Goal: Task Accomplishment & Management: Manage account settings

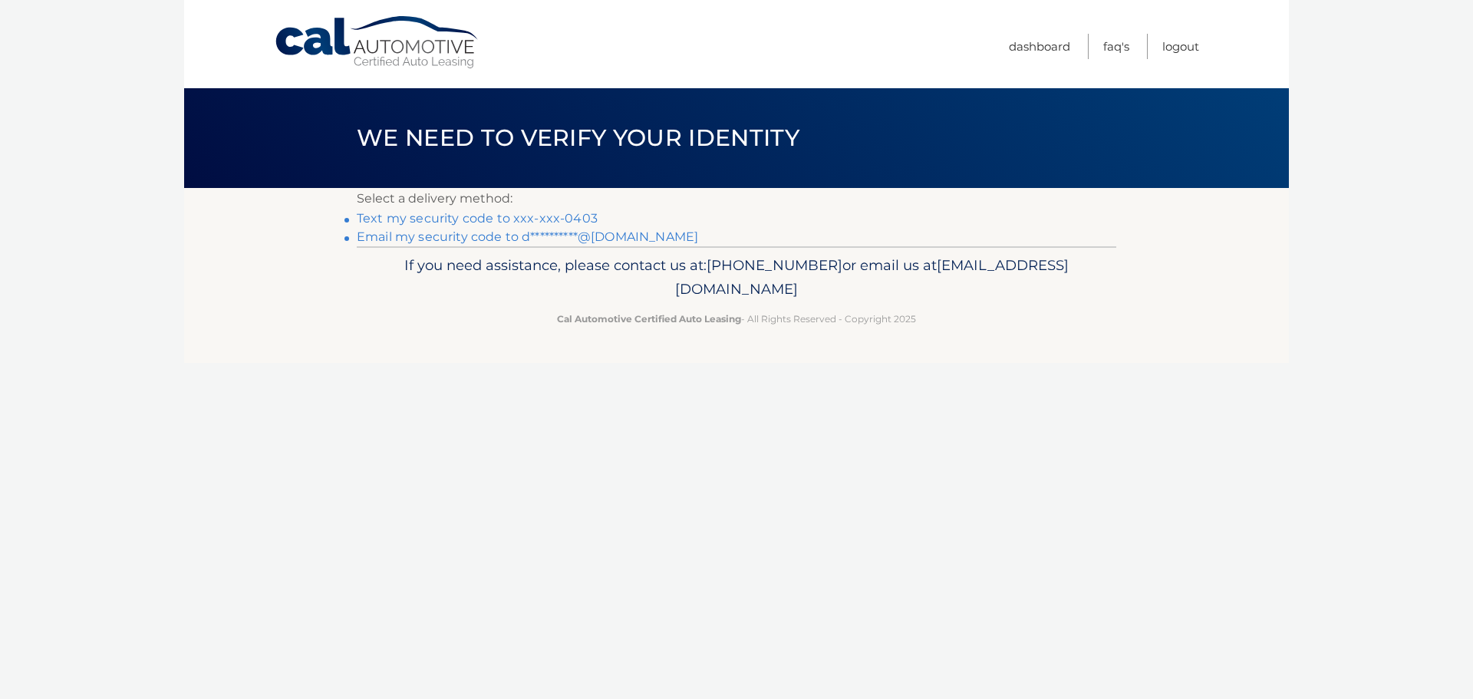
click at [447, 213] on link "Text my security code to xxx-xxx-0403" at bounding box center [477, 218] width 241 height 15
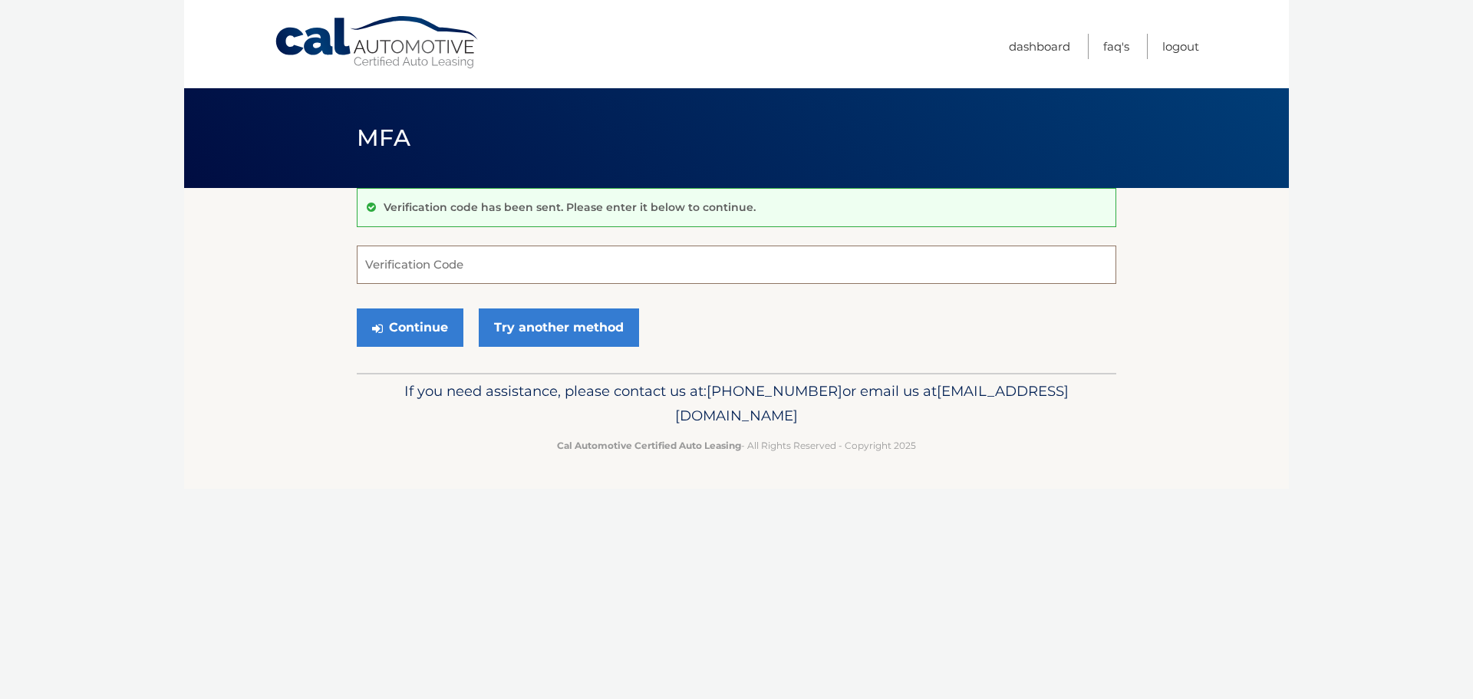
click at [427, 264] on input "Verification Code" at bounding box center [737, 265] width 760 height 38
type input "6263000"
click at [405, 325] on button "Continue" at bounding box center [410, 327] width 107 height 38
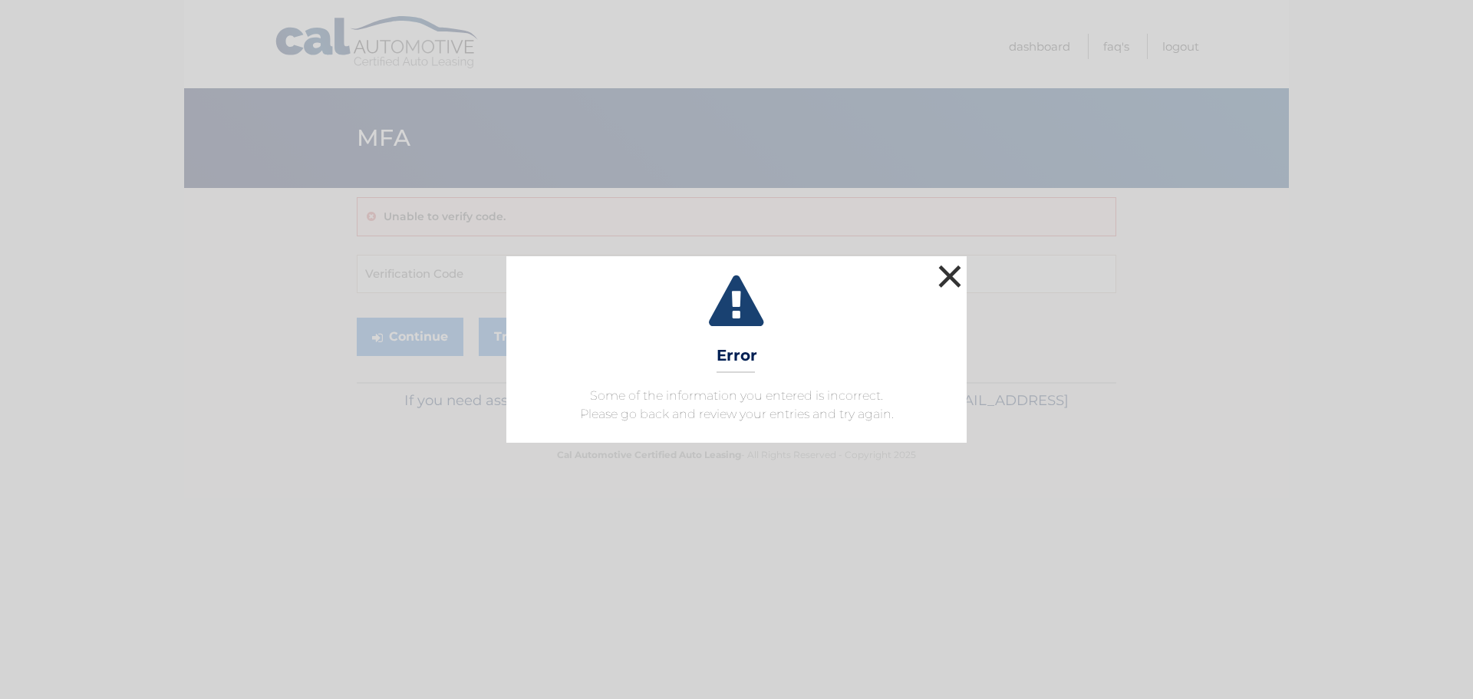
click at [947, 278] on button "×" at bounding box center [949, 276] width 31 height 31
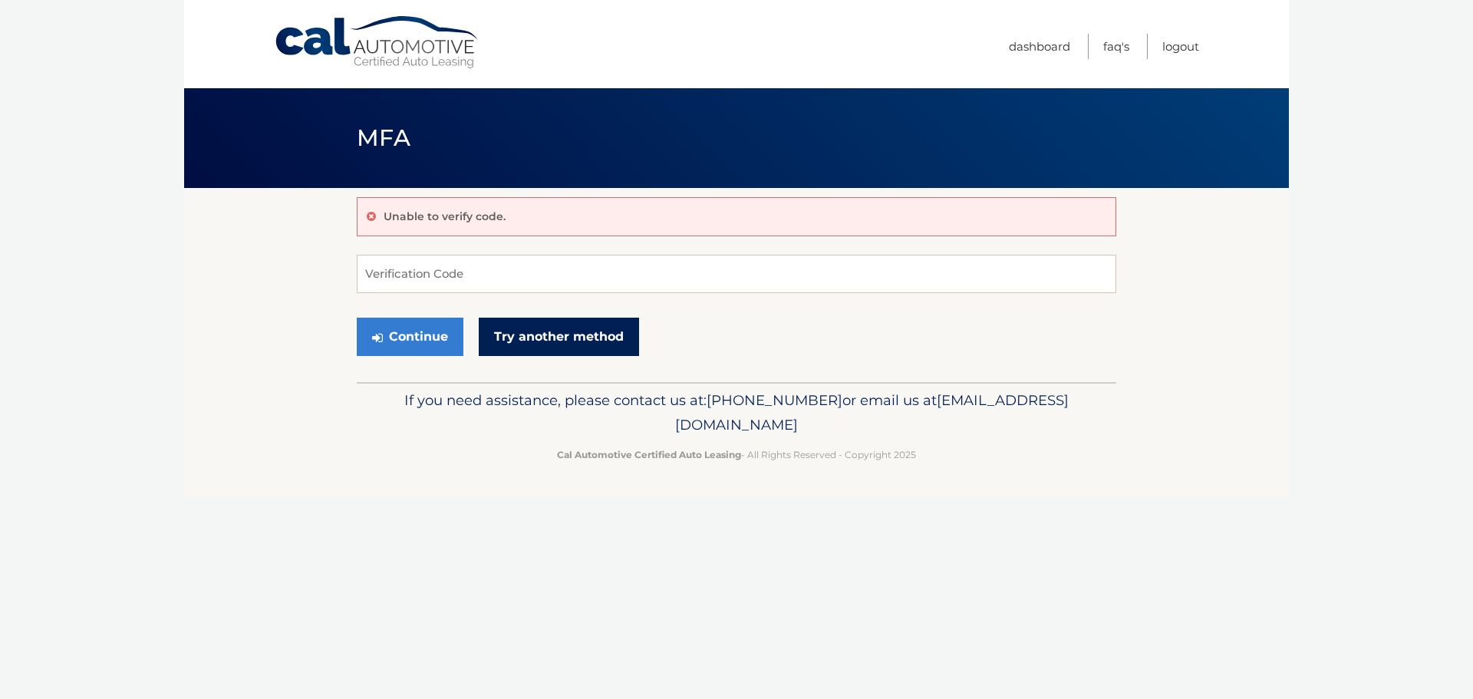
click at [529, 332] on link "Try another method" at bounding box center [559, 337] width 160 height 38
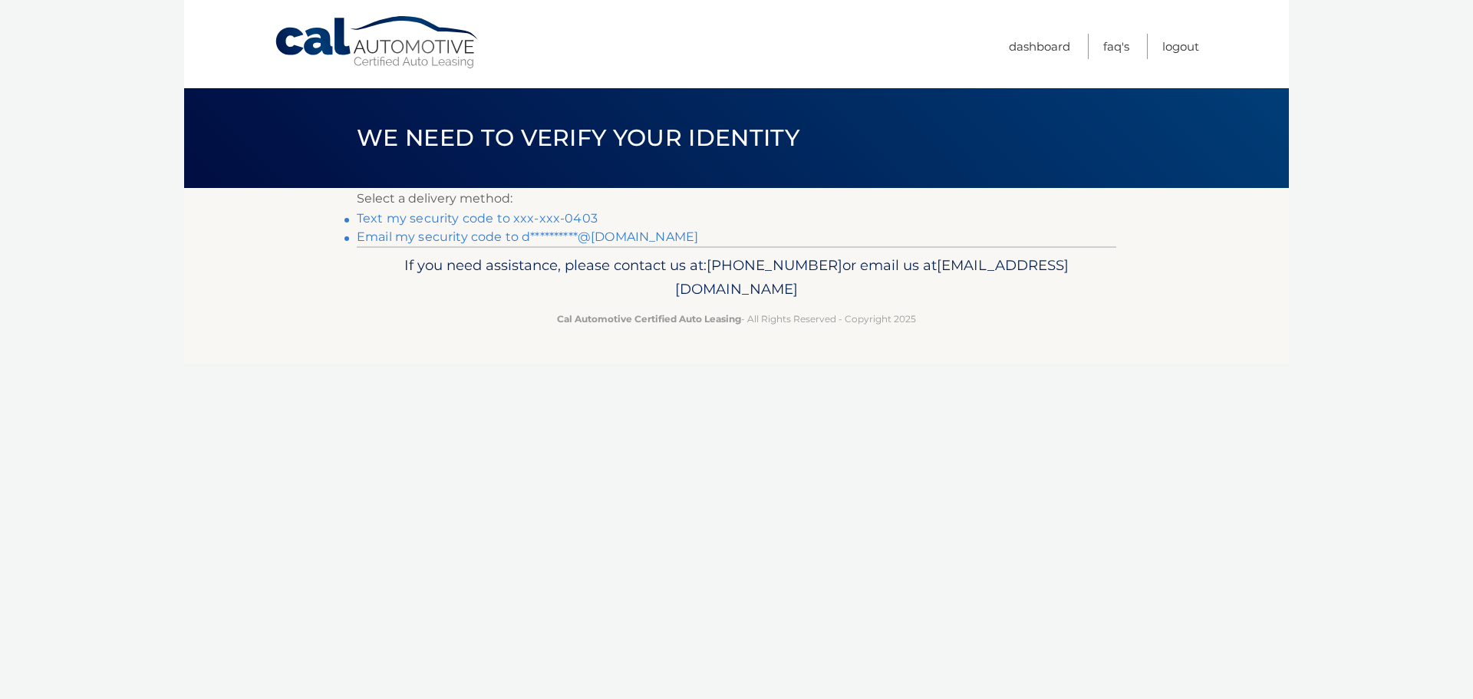
click at [480, 213] on link "Text my security code to xxx-xxx-0403" at bounding box center [477, 218] width 241 height 15
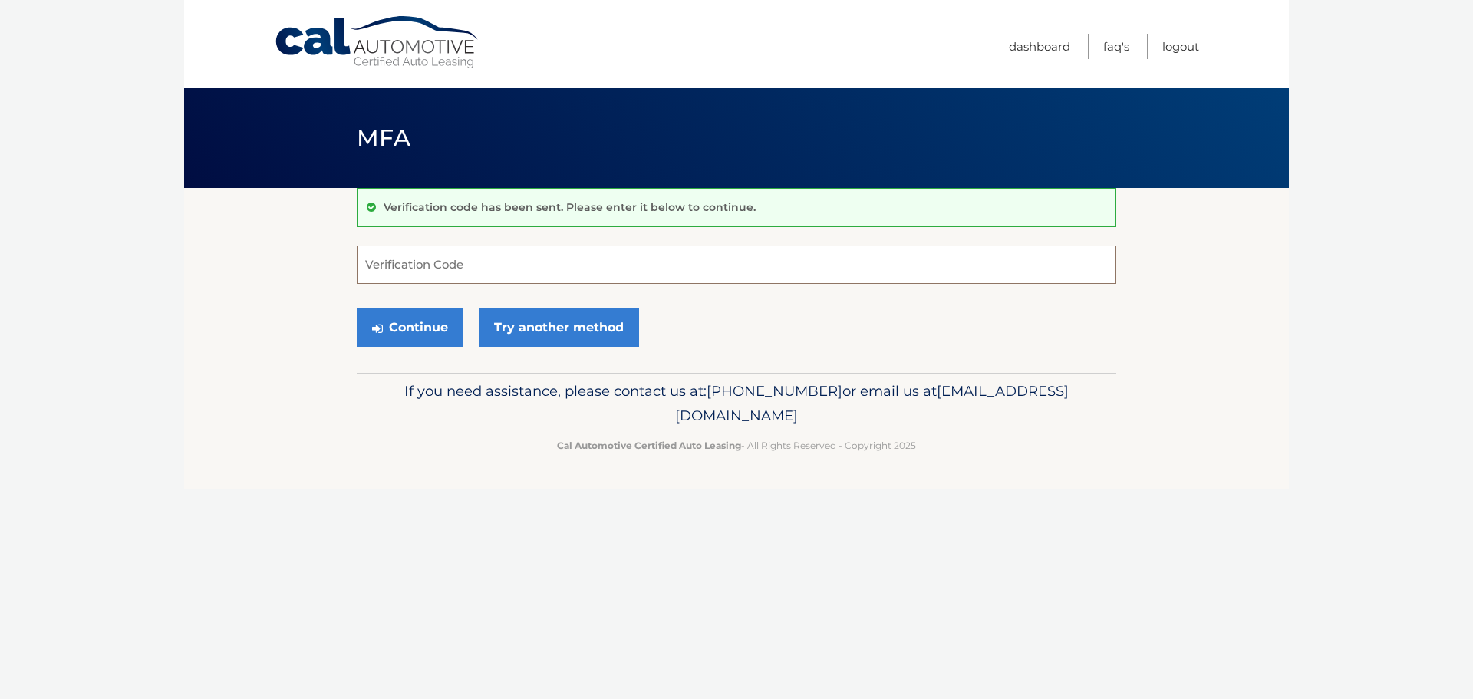
click at [395, 262] on input "Verification Code" at bounding box center [737, 265] width 760 height 38
type input "133434"
click at [399, 323] on button "Continue" at bounding box center [410, 327] width 107 height 38
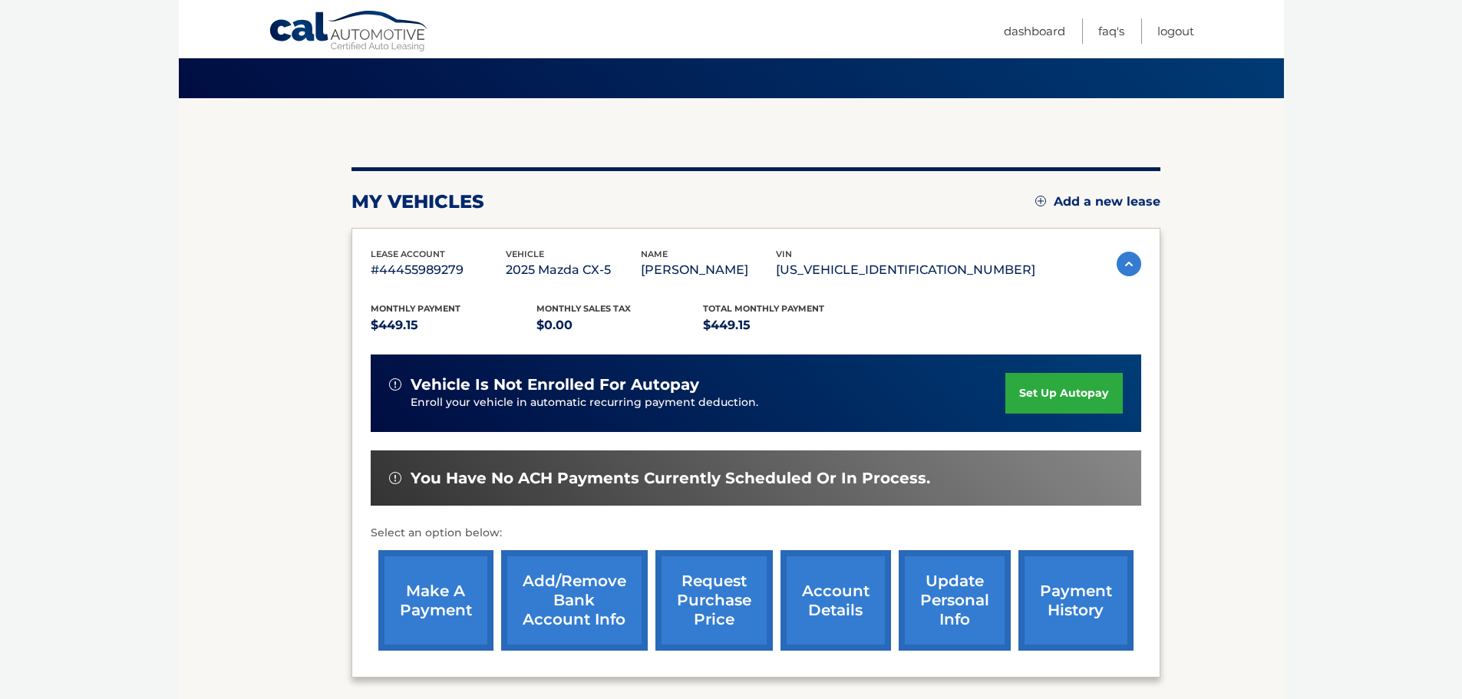
scroll to position [77, 0]
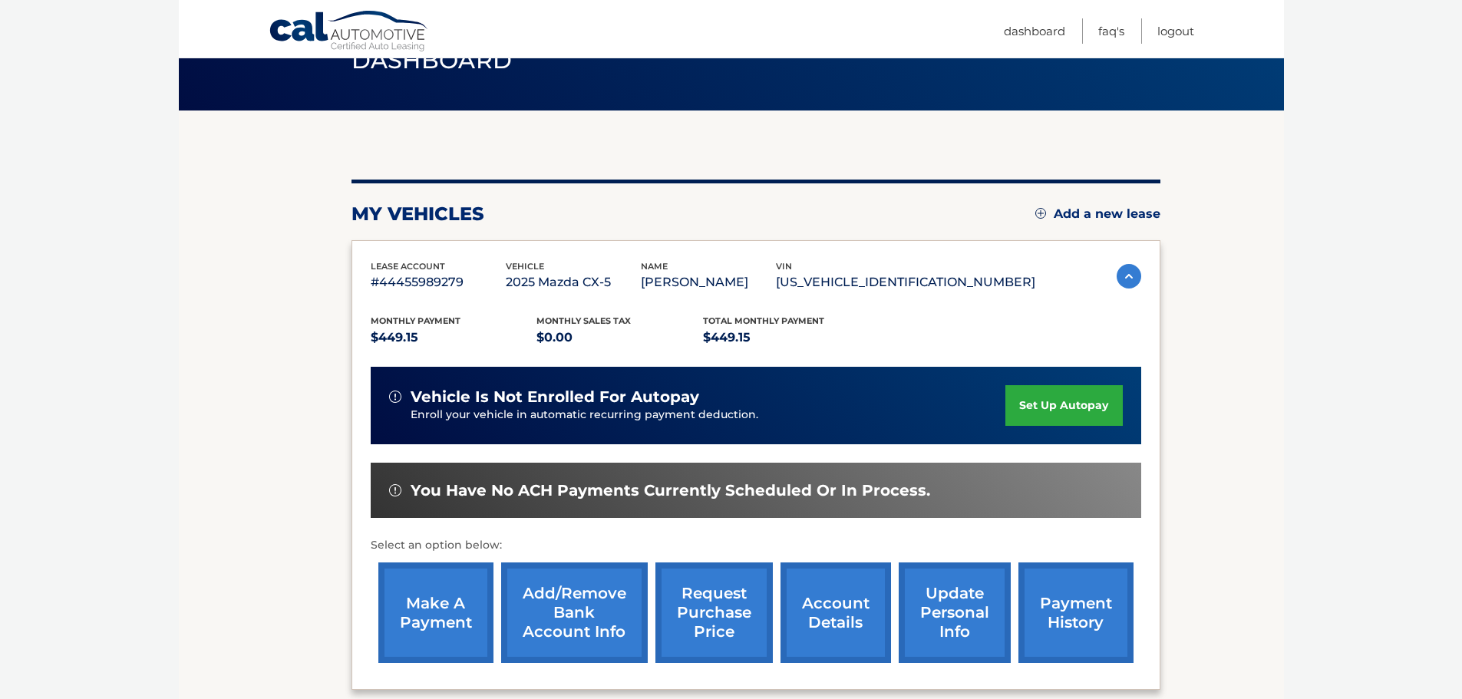
click at [1064, 396] on link "set up autopay" at bounding box center [1063, 405] width 117 height 41
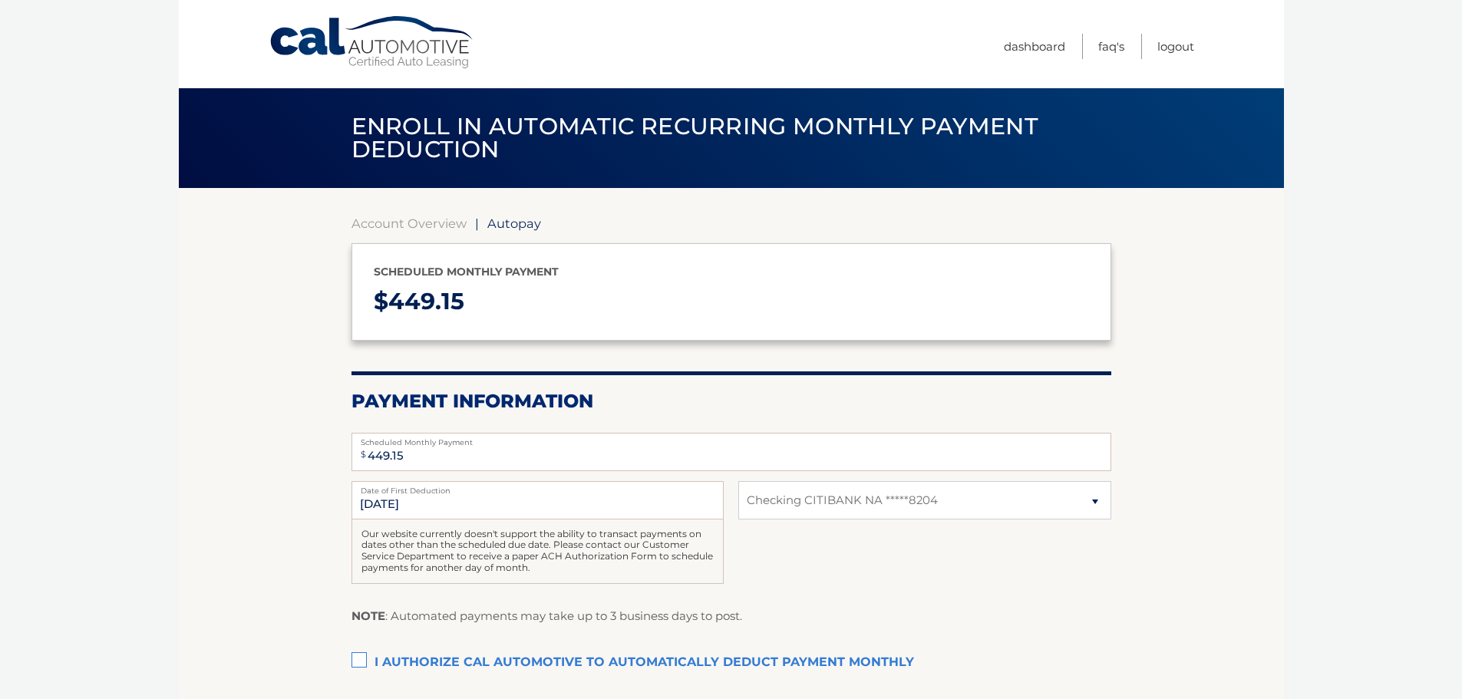
select select "NDE3MzQyMjAtM2QyNi00Njc1LWEzMDktODU1N2RmMDJkMDdi"
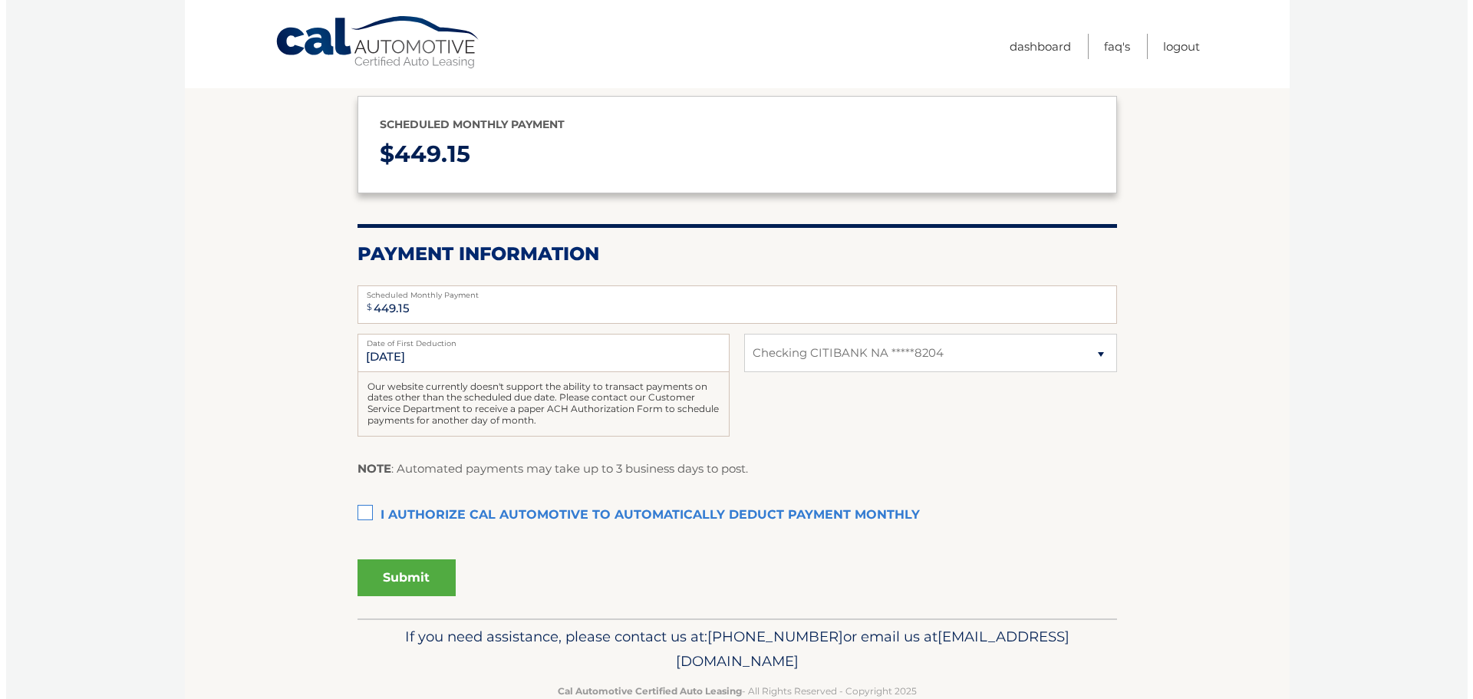
scroll to position [153, 0]
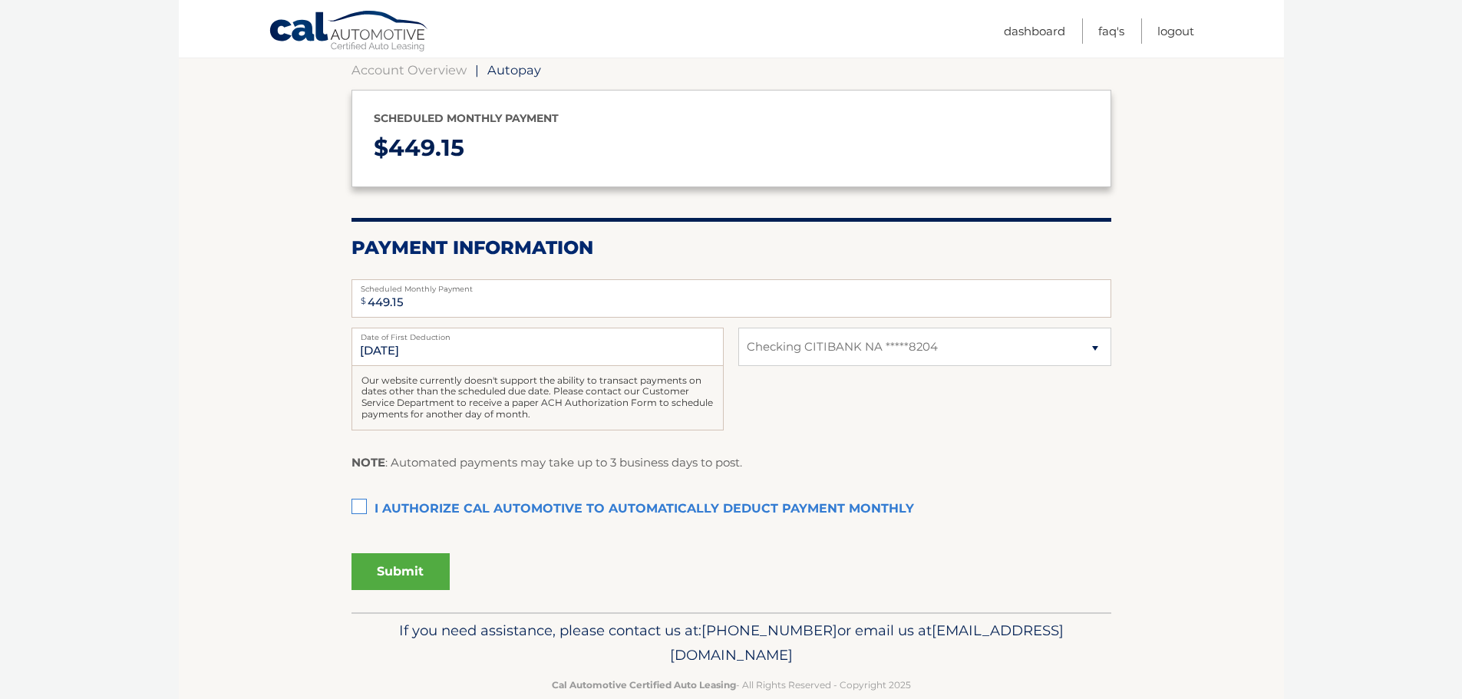
click at [363, 509] on label "I authorize cal automotive to automatically deduct payment monthly This checkbo…" at bounding box center [731, 509] width 760 height 31
click at [0, 0] on input "I authorize cal automotive to automatically deduct payment monthly This checkbo…" at bounding box center [0, 0] width 0 height 0
click at [411, 562] on button "Submit" at bounding box center [400, 571] width 98 height 37
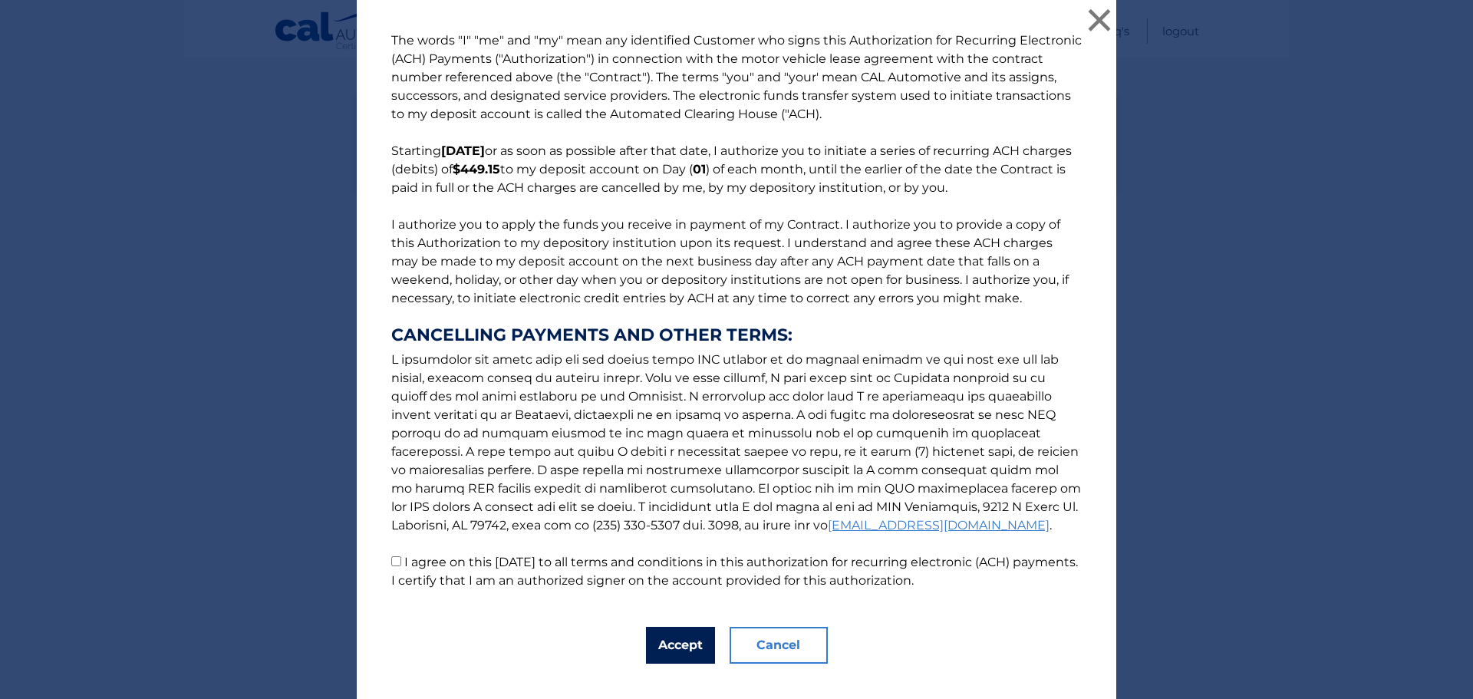
click at [666, 654] on button "Accept" at bounding box center [680, 645] width 69 height 37
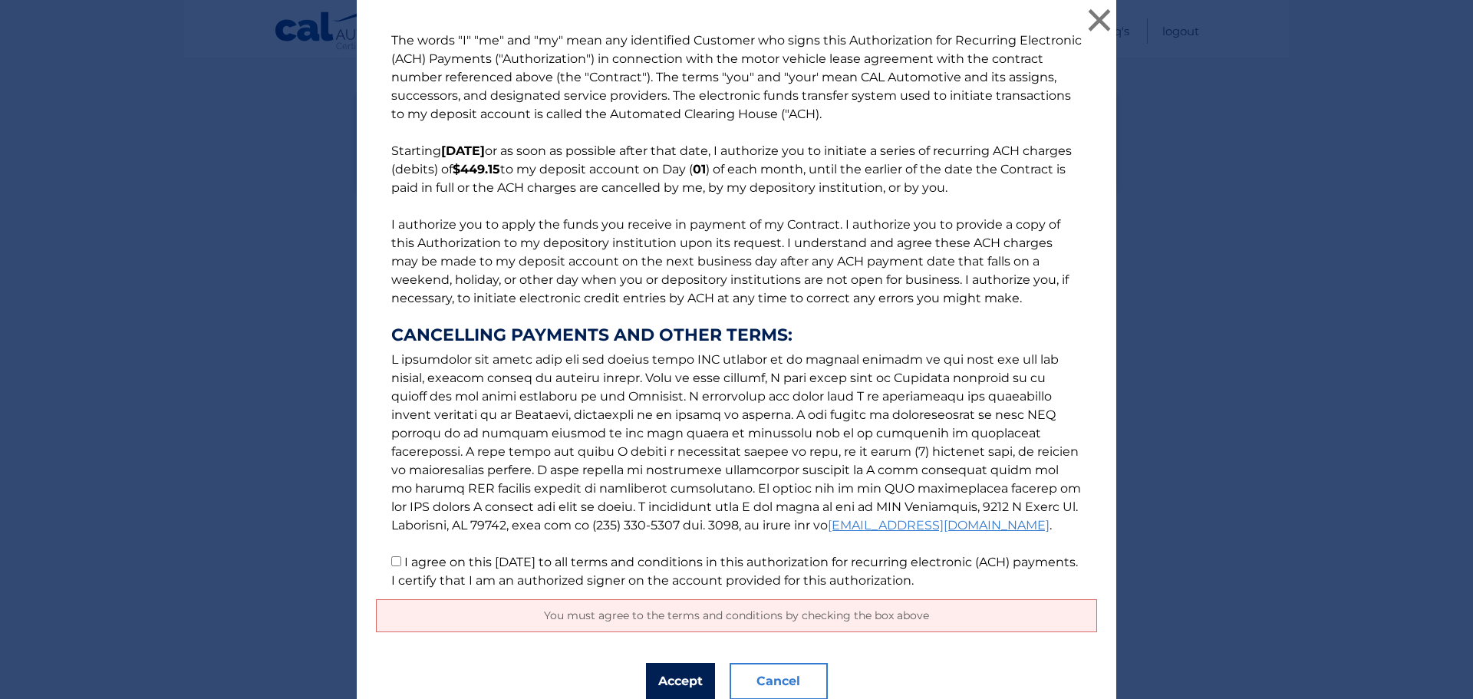
scroll to position [62, 0]
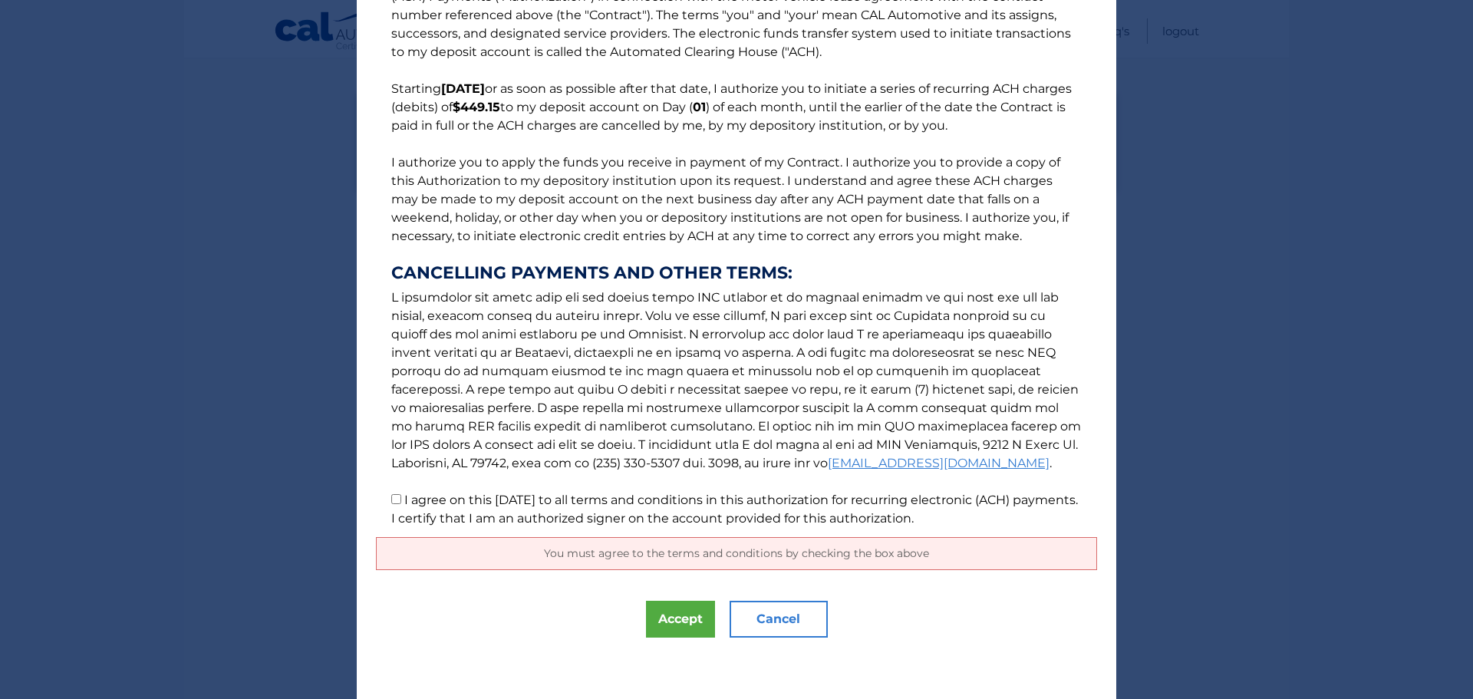
click at [393, 499] on input "I agree on this 10/09/2025 to all terms and conditions in this authorization fo…" at bounding box center [396, 499] width 10 height 10
checkbox input "true"
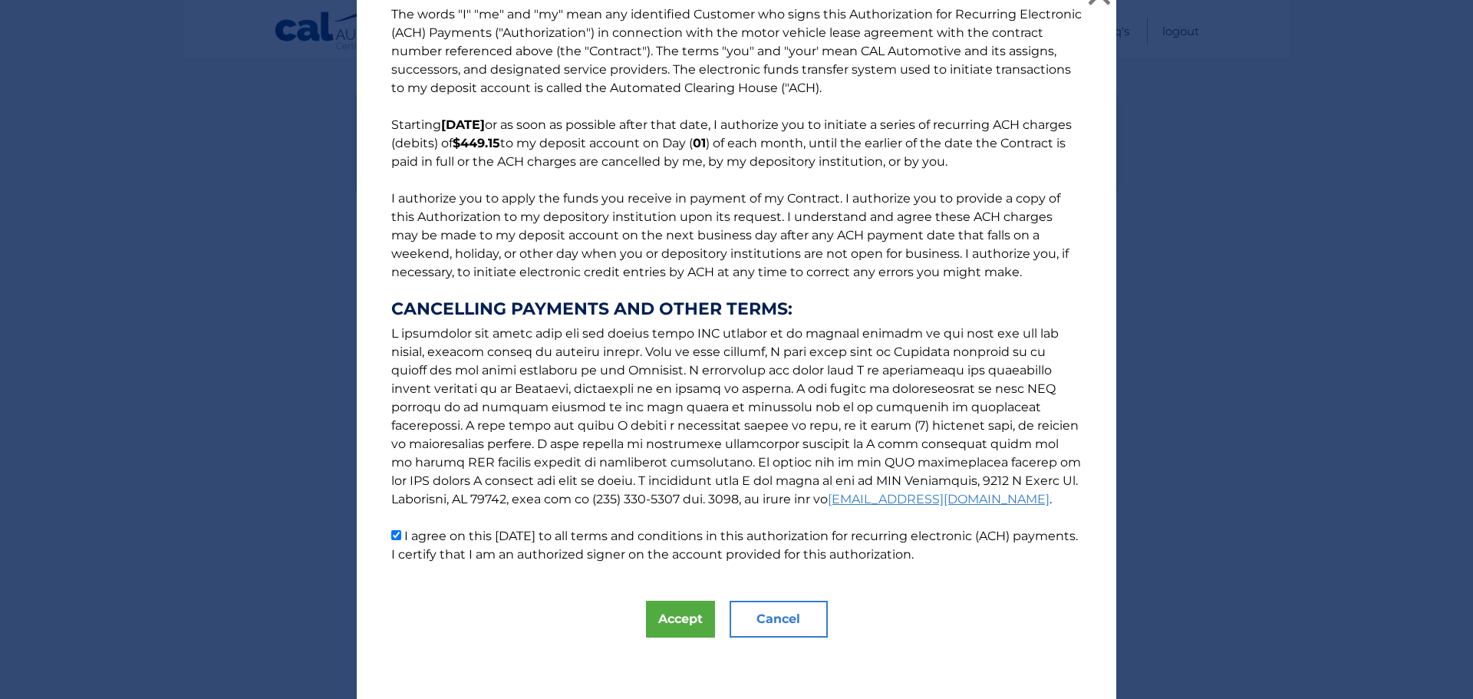
scroll to position [26, 0]
click at [692, 625] on button "Accept" at bounding box center [680, 619] width 69 height 37
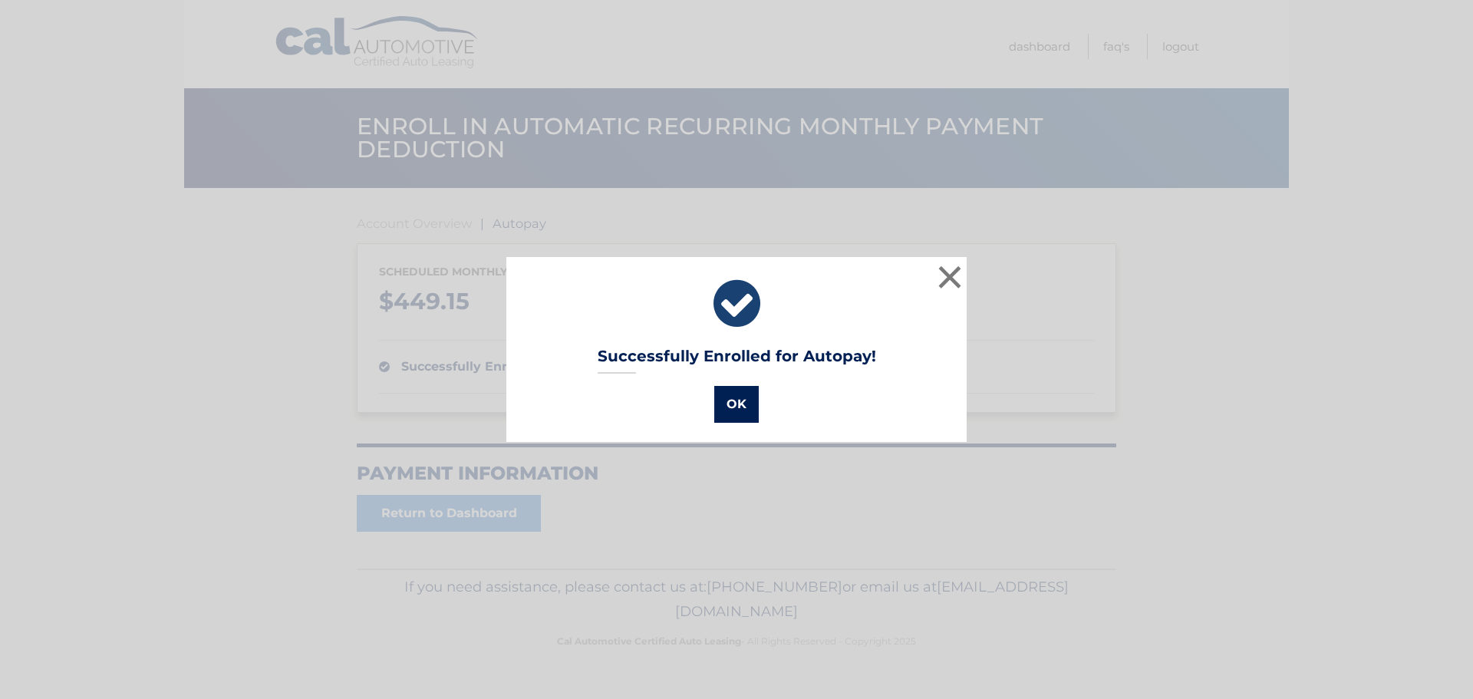
click at [732, 396] on button "OK" at bounding box center [736, 404] width 44 height 37
